Goal: Check status: Check status

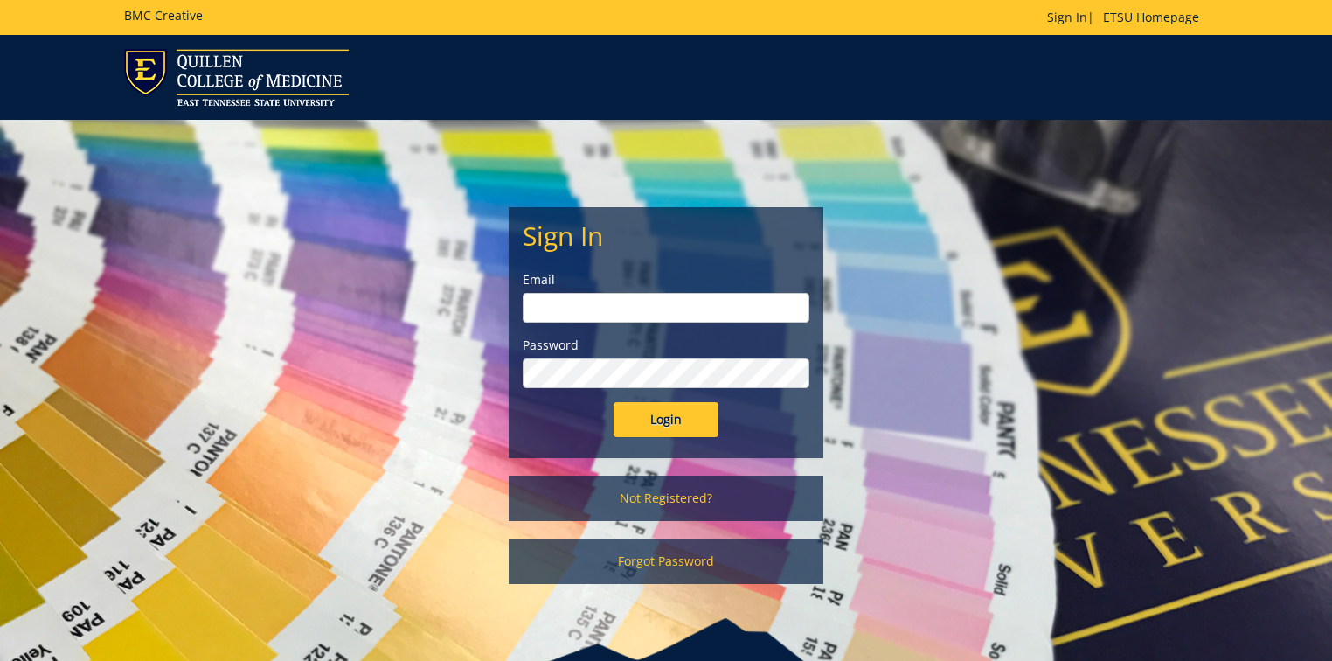
type input "[PERSON_NAME][EMAIL_ADDRESS][DOMAIN_NAME]"
click at [680, 423] on input "Login" at bounding box center [666, 419] width 105 height 35
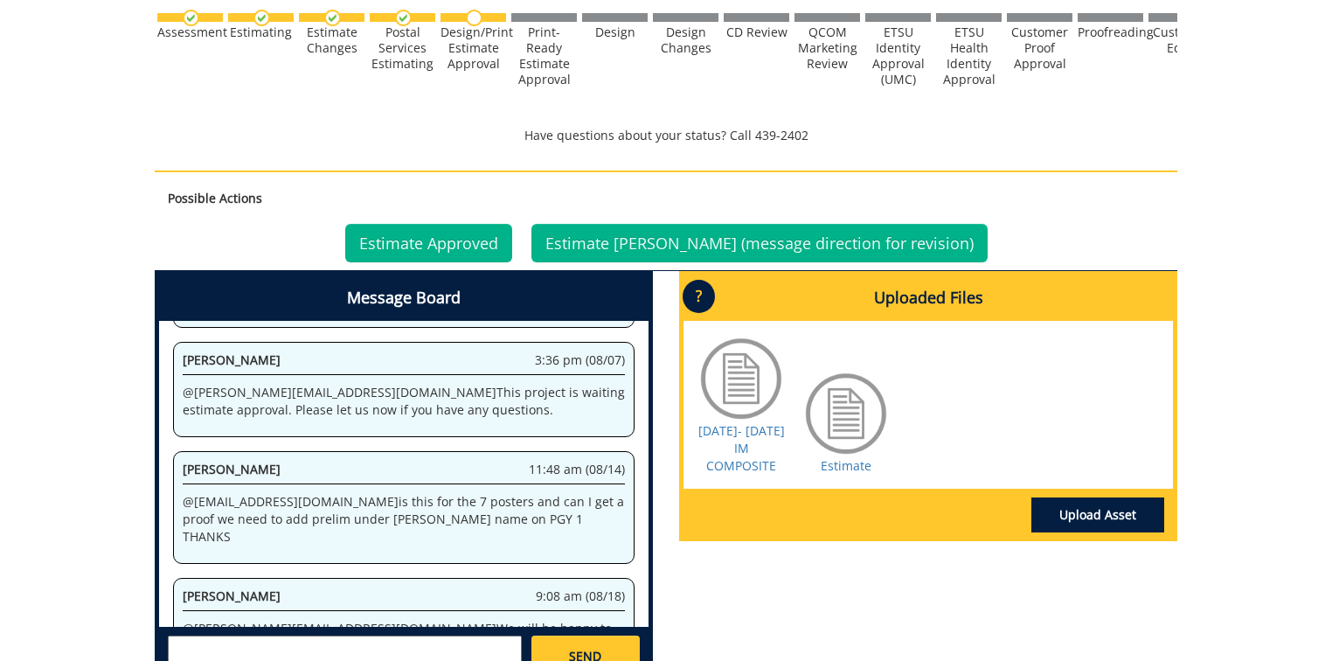
scroll to position [540, 0]
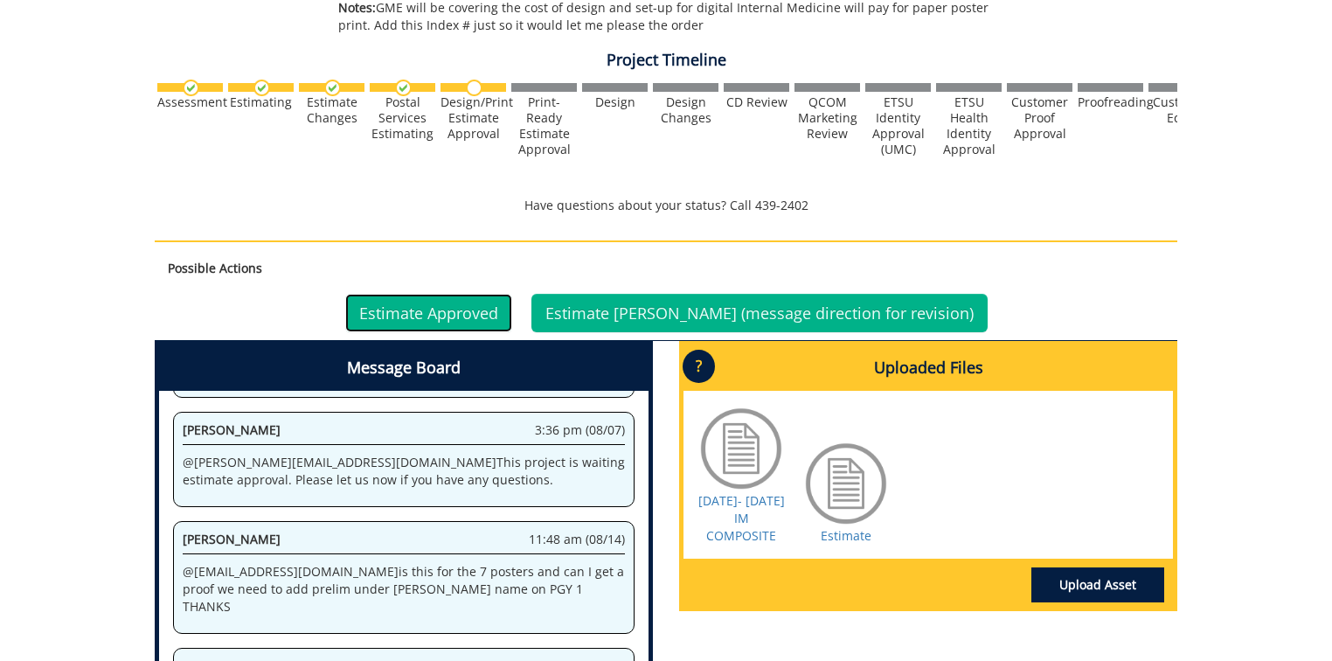
click at [498, 323] on link "Estimate Approved" at bounding box center [428, 313] width 167 height 38
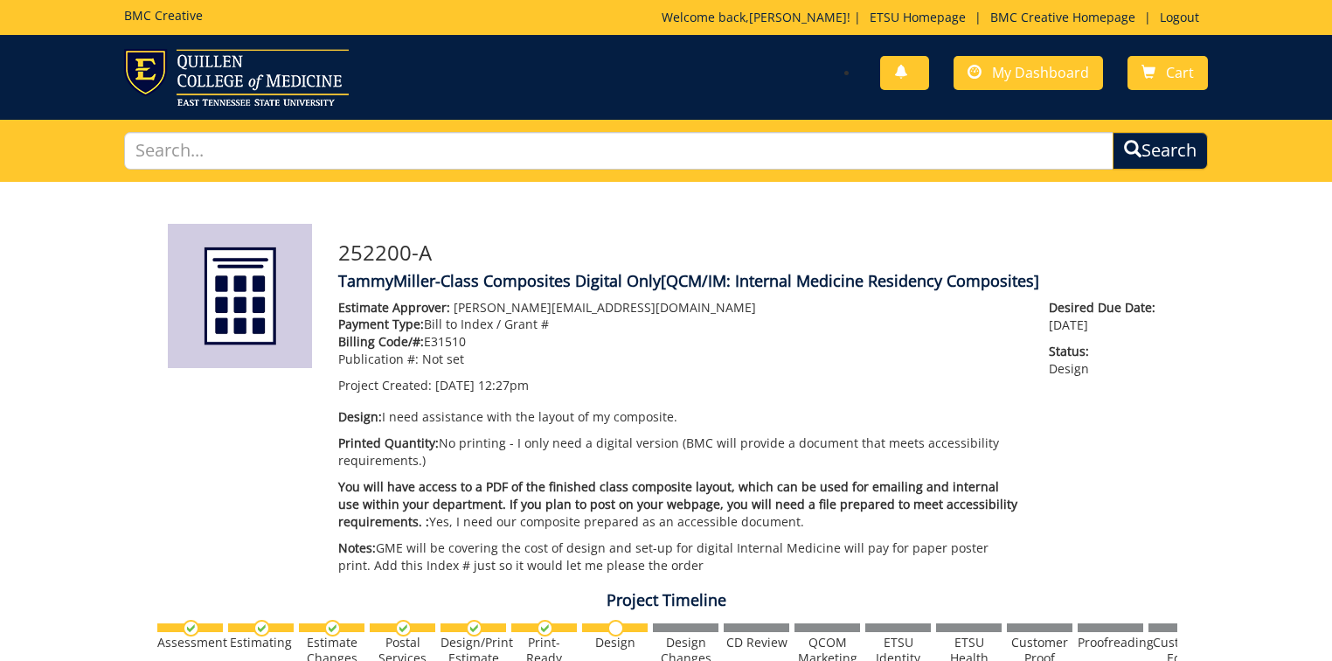
scroll to position [140, 0]
